Goal: Participate in discussion: Engage in conversation with other users on a specific topic

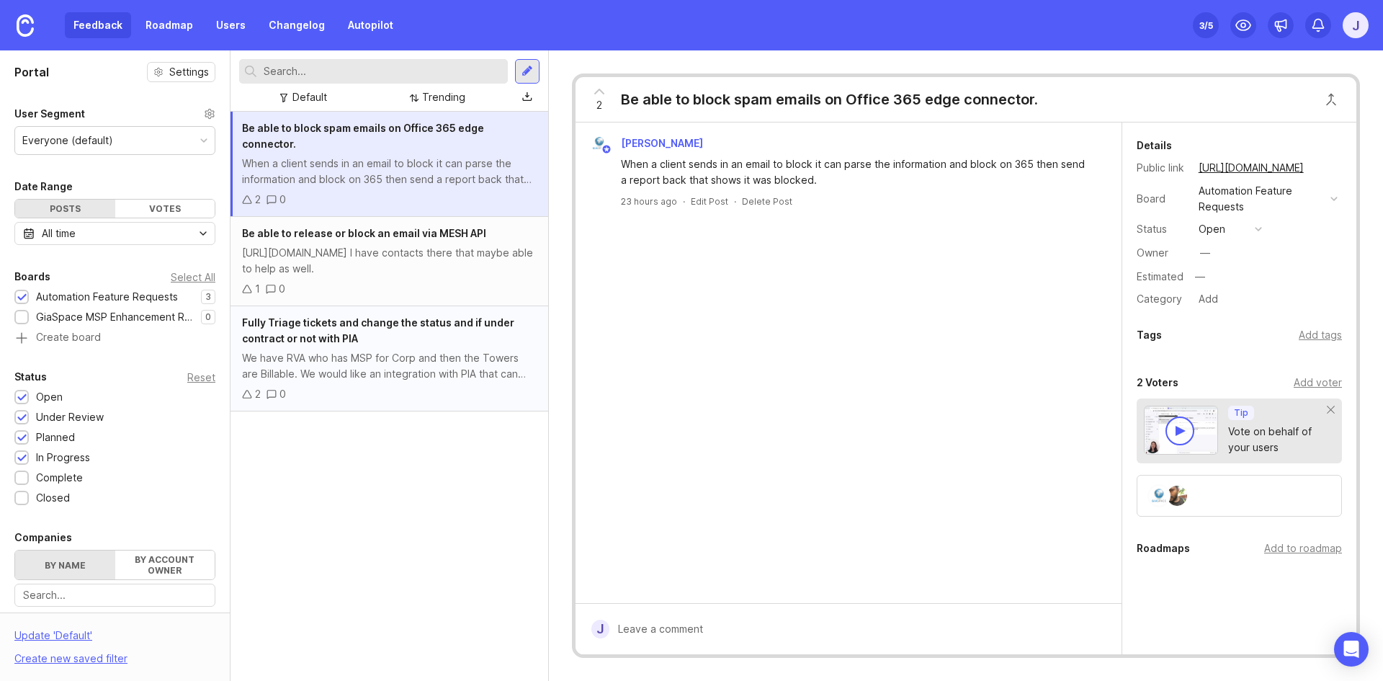
click at [417, 350] on div "We have RVA who has MSP for Corp and then the Towers are Billable. We would lik…" at bounding box center [389, 366] width 295 height 32
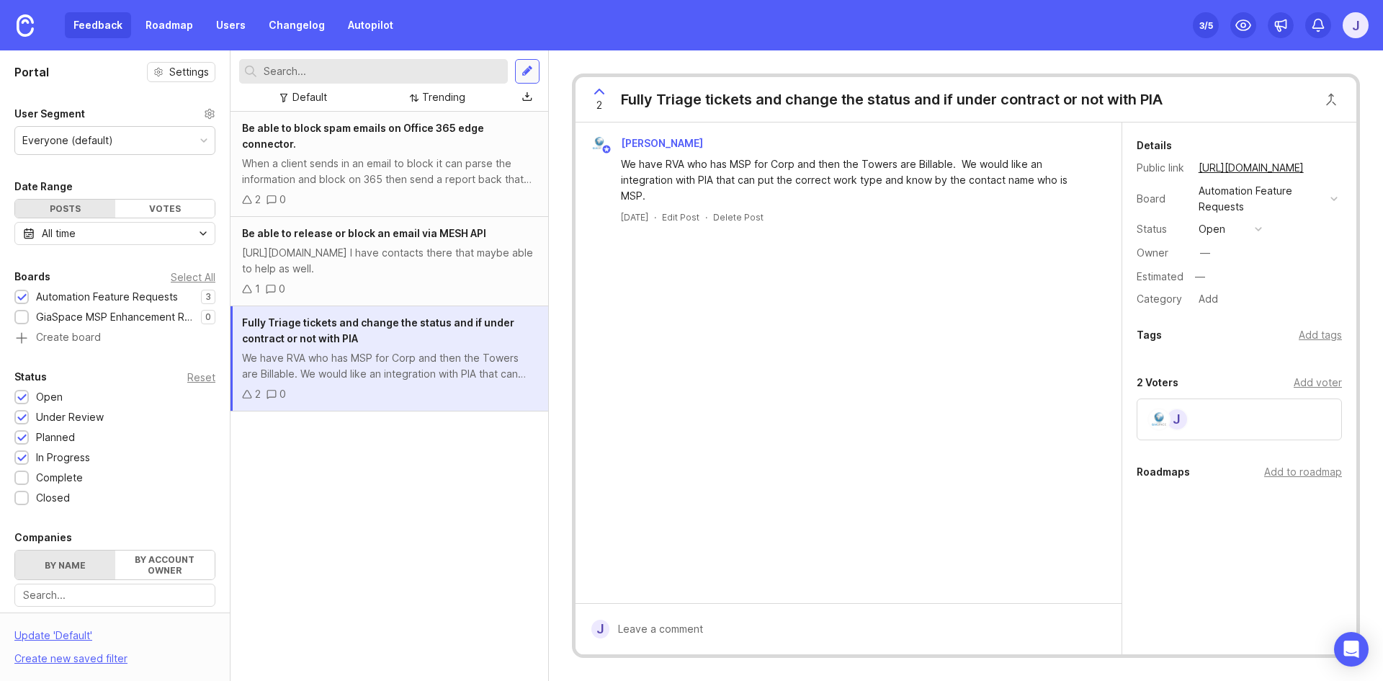
click at [519, 71] on div at bounding box center [527, 71] width 24 height 24
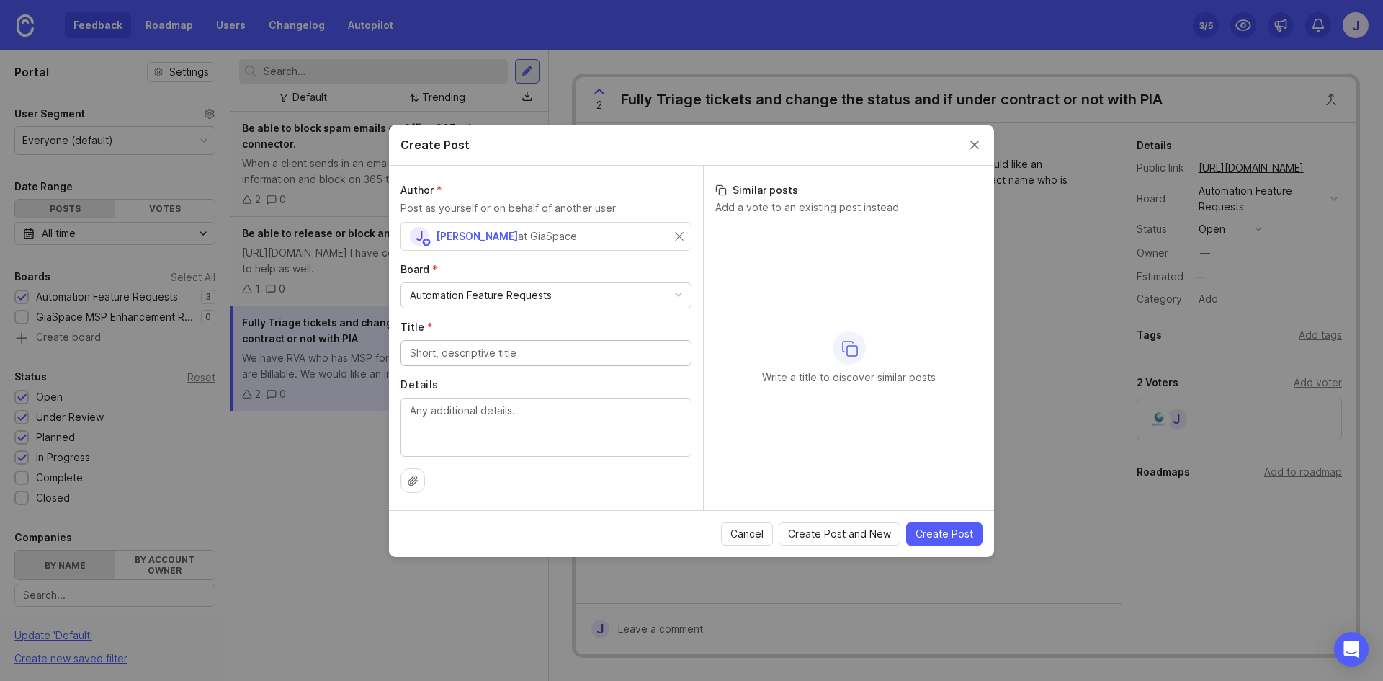
click at [480, 353] on input "Title *" at bounding box center [546, 353] width 272 height 16
click at [441, 240] on span "[PERSON_NAME]" at bounding box center [477, 236] width 82 height 12
click at [589, 236] on div "J [PERSON_NAME] at GiaSpace" at bounding box center [542, 236] width 265 height 19
click at [416, 233] on div "J" at bounding box center [419, 236] width 19 height 19
click at [534, 241] on input "text" at bounding box center [546, 236] width 272 height 16
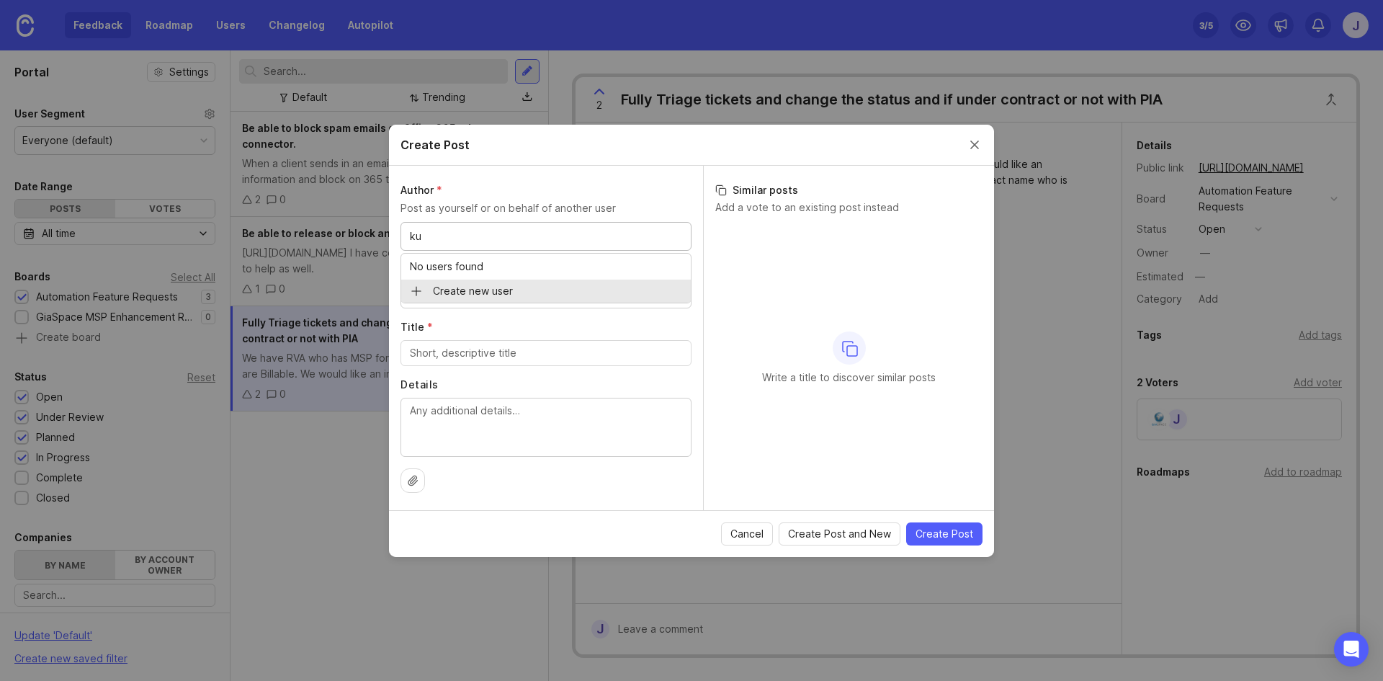
type input "k"
type input "b"
type input "jak"
click at [510, 359] on input "Title *" at bounding box center [546, 353] width 272 height 16
click at [979, 142] on button "Close create post modal" at bounding box center [975, 145] width 16 height 16
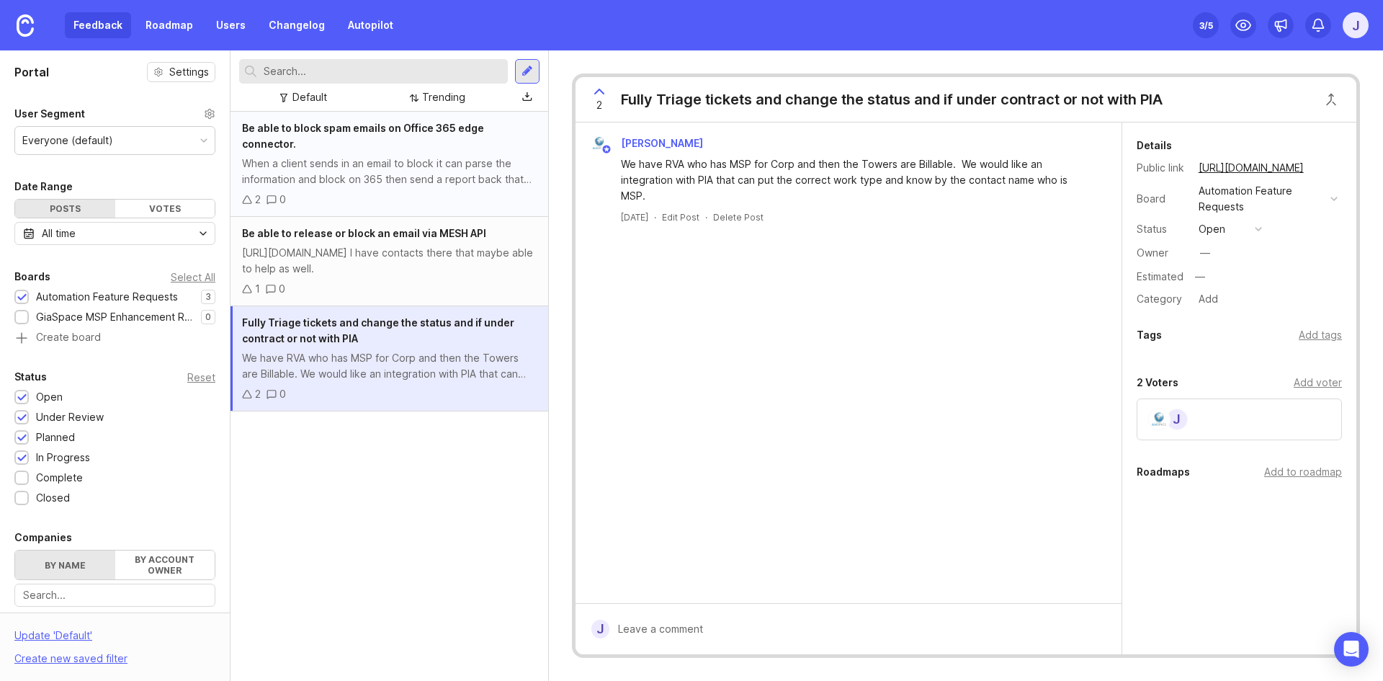
click at [344, 170] on div "When a client sends in an email to block it can parse the information and block…" at bounding box center [389, 172] width 295 height 32
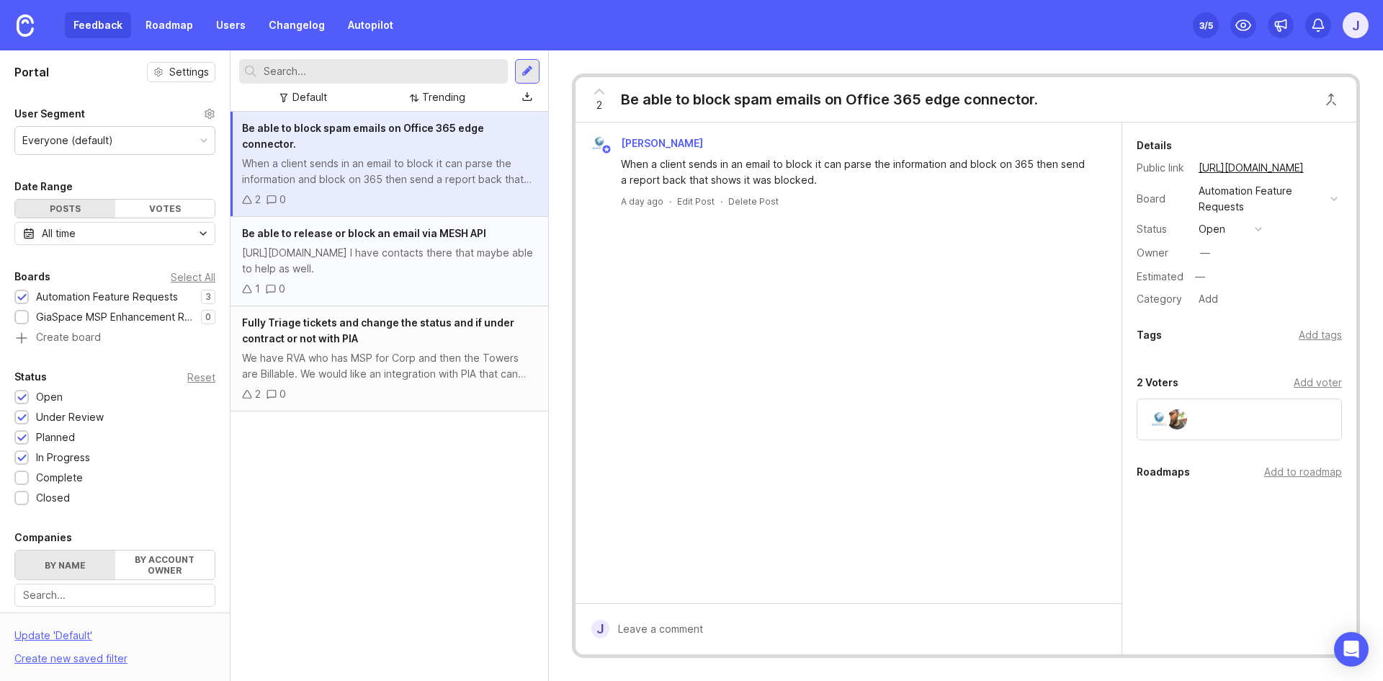
click at [365, 264] on div "Be able to release or block an email via MESH API [URL][DOMAIN_NAME] I have con…" at bounding box center [389, 261] width 318 height 89
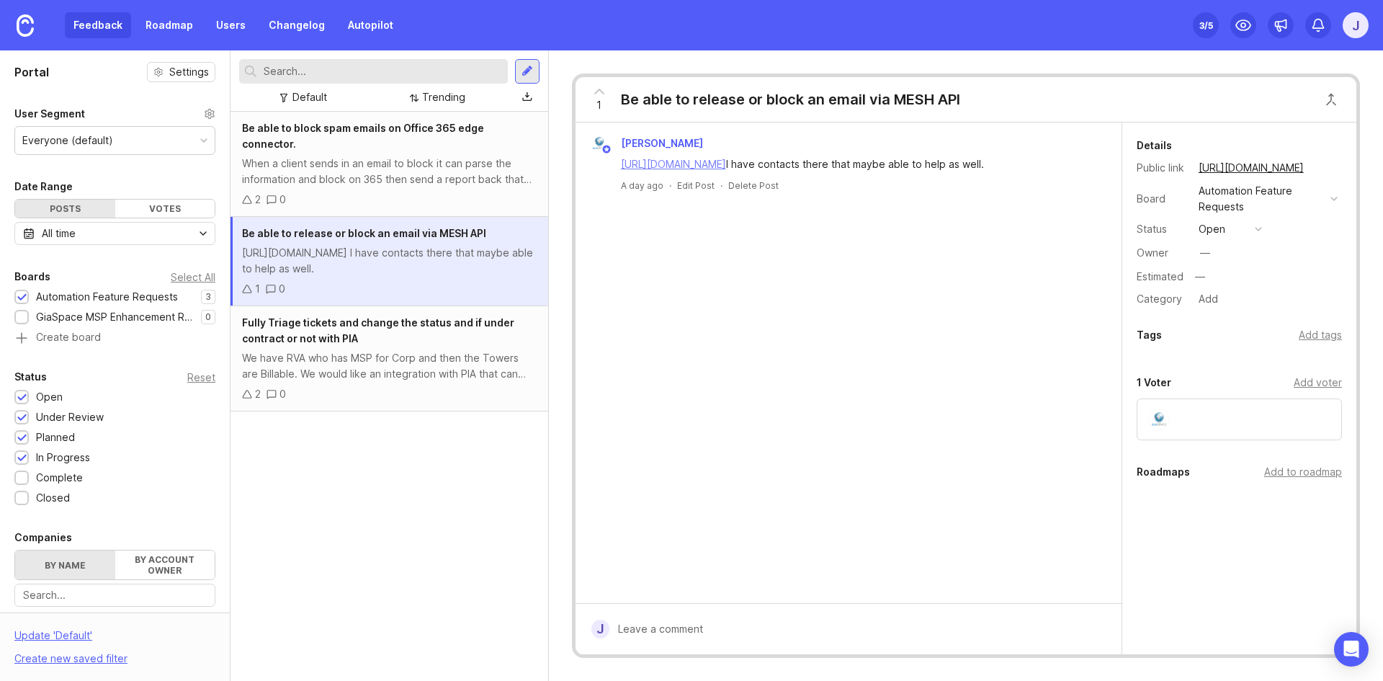
click at [726, 164] on link "[URL][DOMAIN_NAME]" at bounding box center [673, 164] width 105 height 12
click at [329, 350] on div "We have RVA who has MSP for Corp and then the Towers are Billable. We would lik…" at bounding box center [389, 366] width 295 height 32
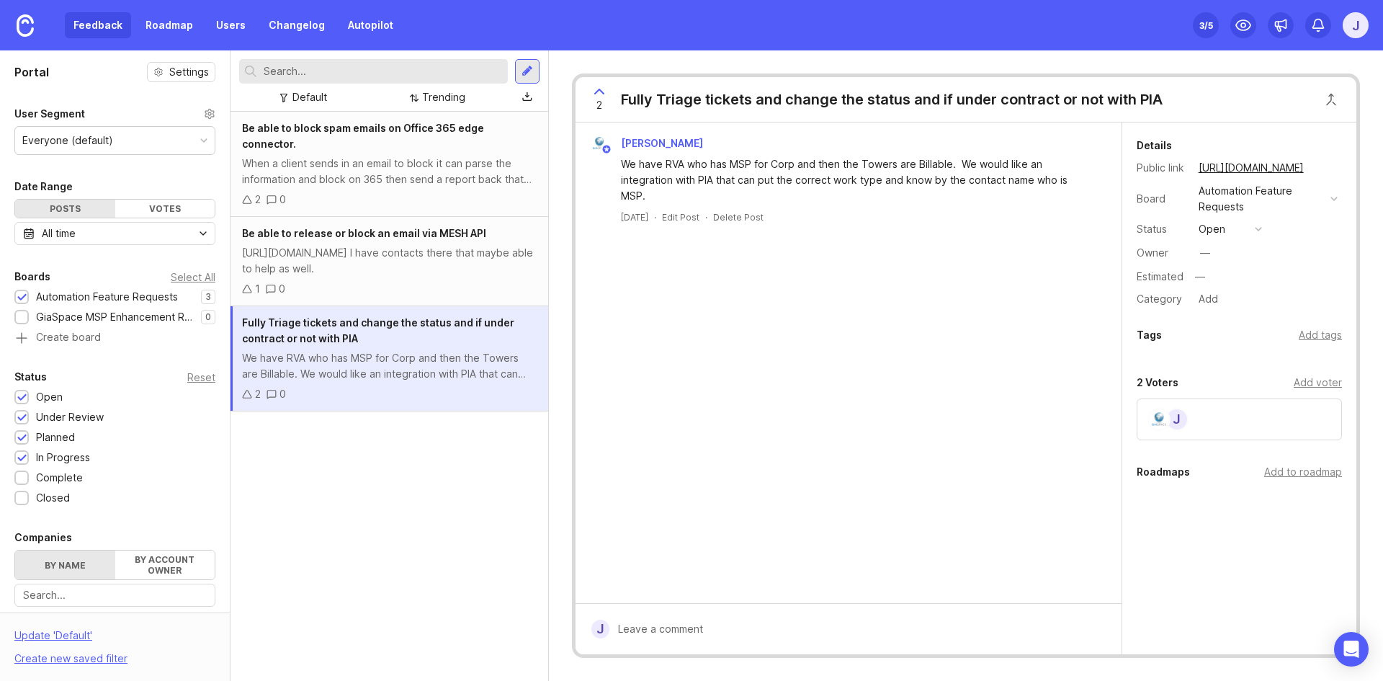
click at [599, 91] on icon at bounding box center [599, 91] width 17 height 17
click at [363, 259] on div "[URL][DOMAIN_NAME] I have contacts there that maybe able to help as well." at bounding box center [389, 261] width 295 height 32
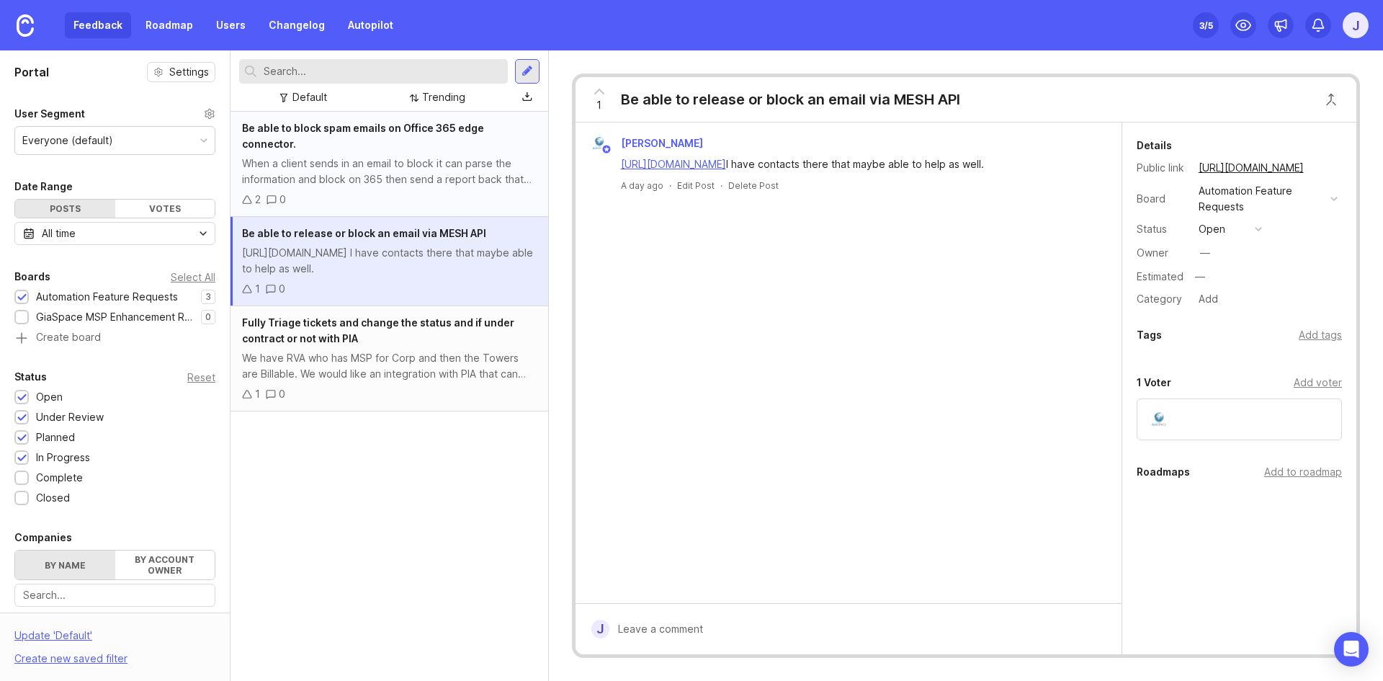
click at [406, 156] on div "When a client sends in an email to block it can parse the information and block…" at bounding box center [389, 172] width 295 height 32
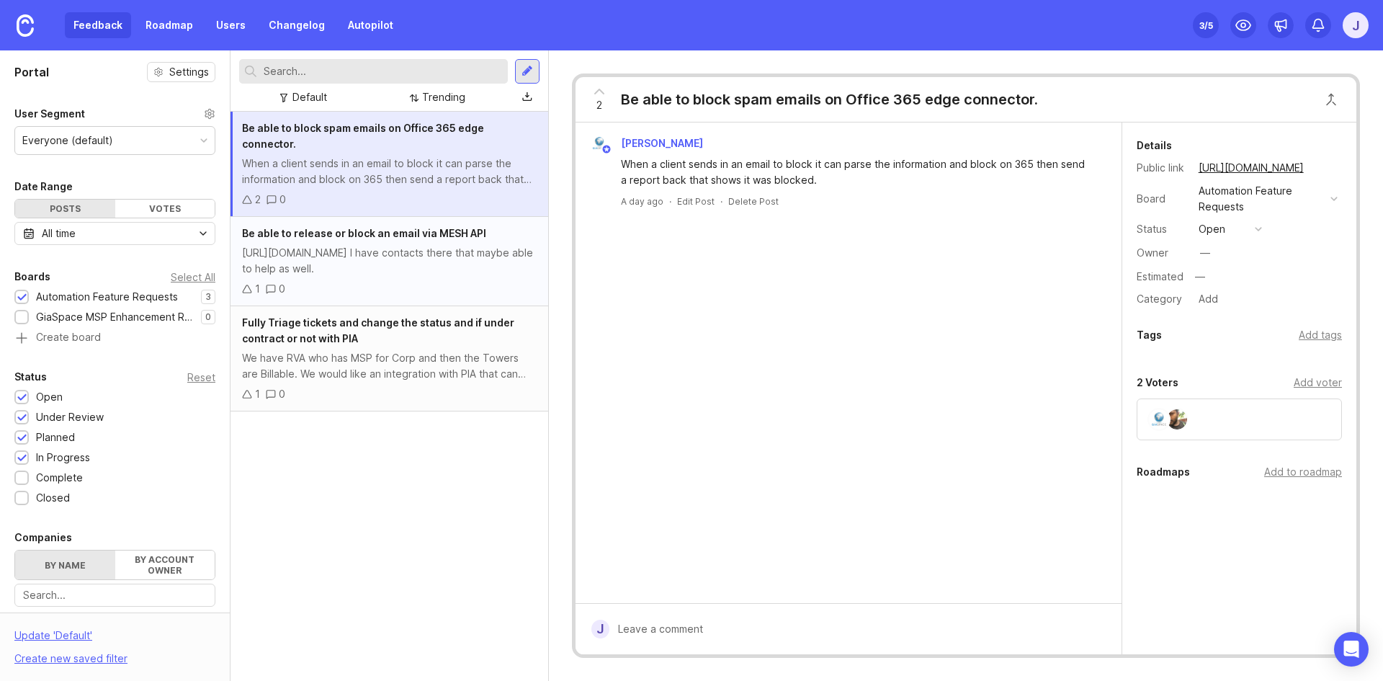
click at [440, 245] on div "[URL][DOMAIN_NAME] I have contacts there that maybe able to help as well." at bounding box center [389, 261] width 295 height 32
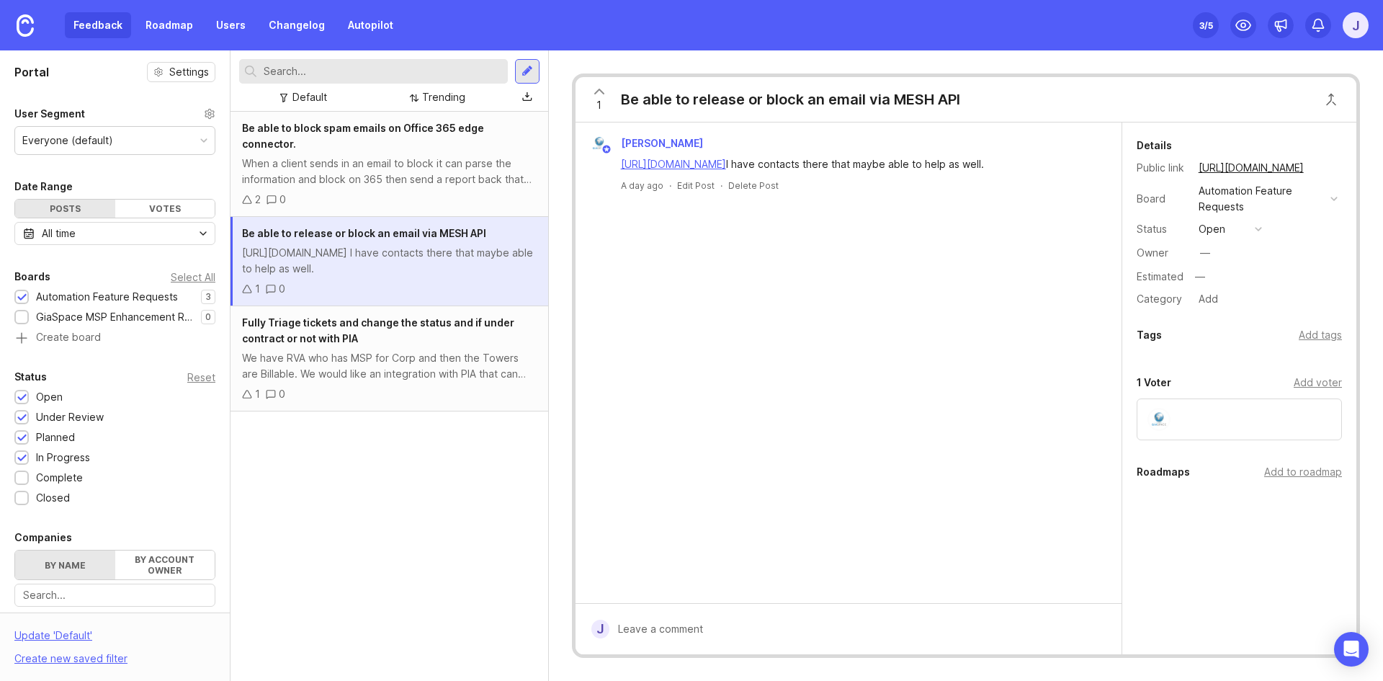
click at [598, 92] on icon at bounding box center [599, 91] width 17 height 17
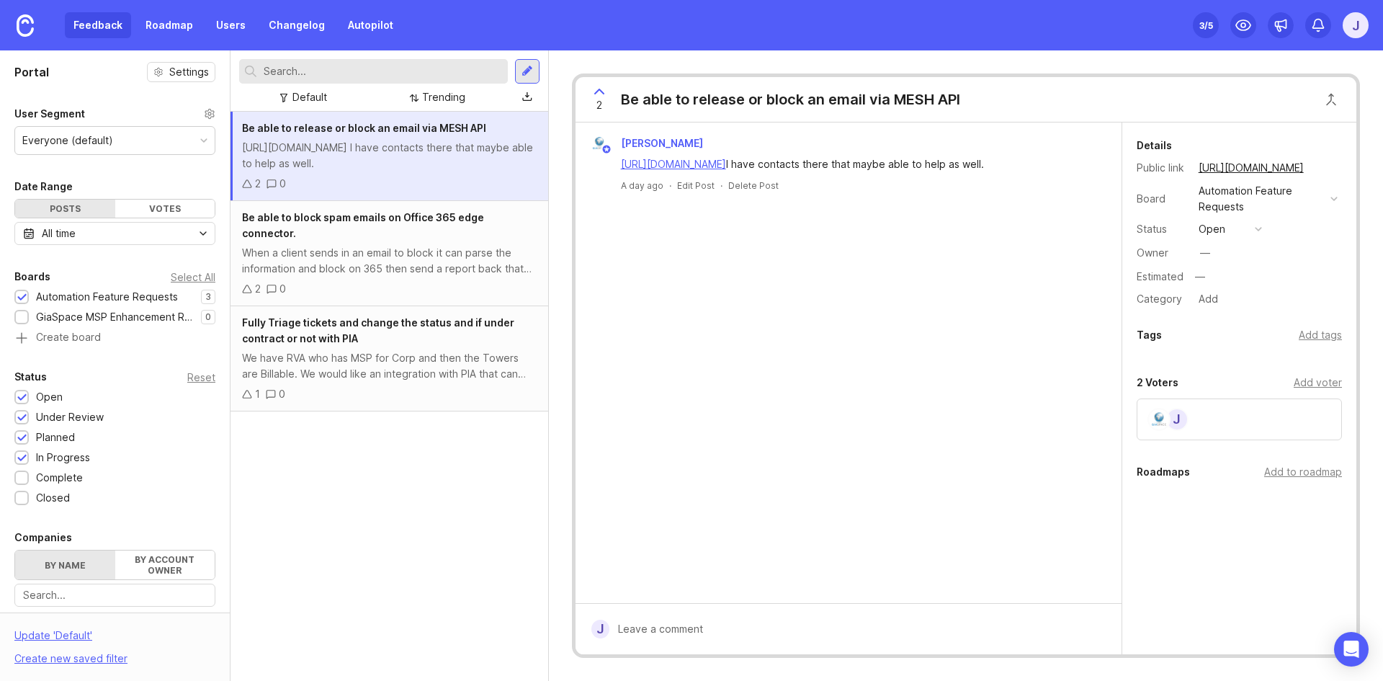
drag, startPoint x: 307, startPoint y: 464, endPoint x: 334, endPoint y: 458, distance: 27.3
click at [307, 464] on div "Be able to release or block an email via MESH API [URL][DOMAIN_NAME] I have con…" at bounding box center [389, 396] width 318 height 569
click at [524, 73] on div at bounding box center [528, 71] width 12 height 13
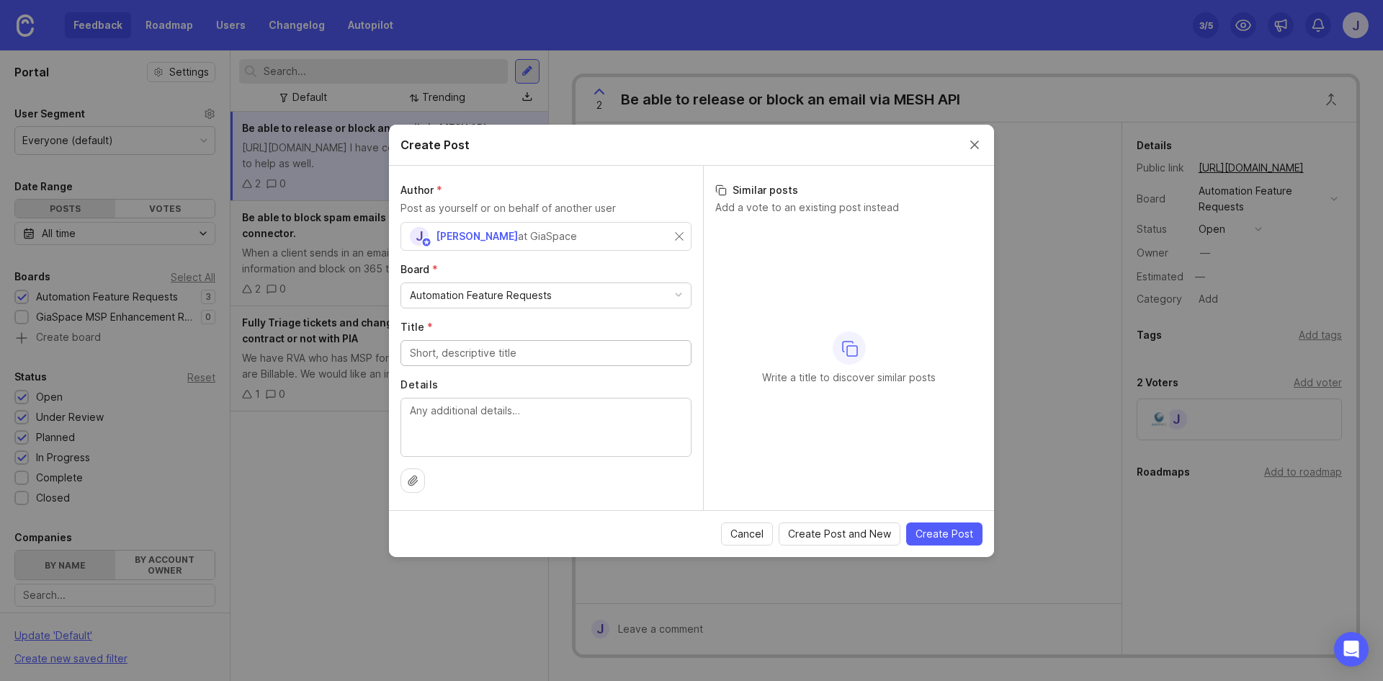
click at [466, 346] on input "Title *" at bounding box center [546, 353] width 272 height 16
drag, startPoint x: 975, startPoint y: 138, endPoint x: 923, endPoint y: 120, distance: 54.9
click at [975, 138] on button "Close create post modal" at bounding box center [975, 145] width 16 height 16
